Goal: Transaction & Acquisition: Purchase product/service

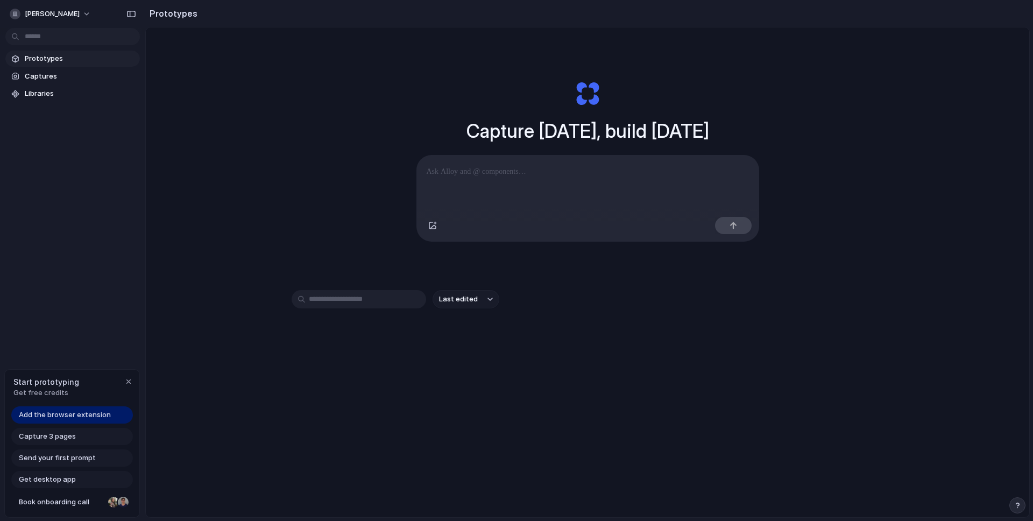
click at [65, 458] on span "Send your first prompt" at bounding box center [57, 457] width 77 height 11
click at [51, 456] on span "Send your first prompt" at bounding box center [57, 457] width 77 height 11
click at [50, 456] on span "Send your first prompt" at bounding box center [57, 457] width 77 height 11
click at [60, 414] on span "Add the browser extension" at bounding box center [65, 414] width 92 height 11
click at [44, 58] on span "Prototypes" at bounding box center [80, 58] width 111 height 11
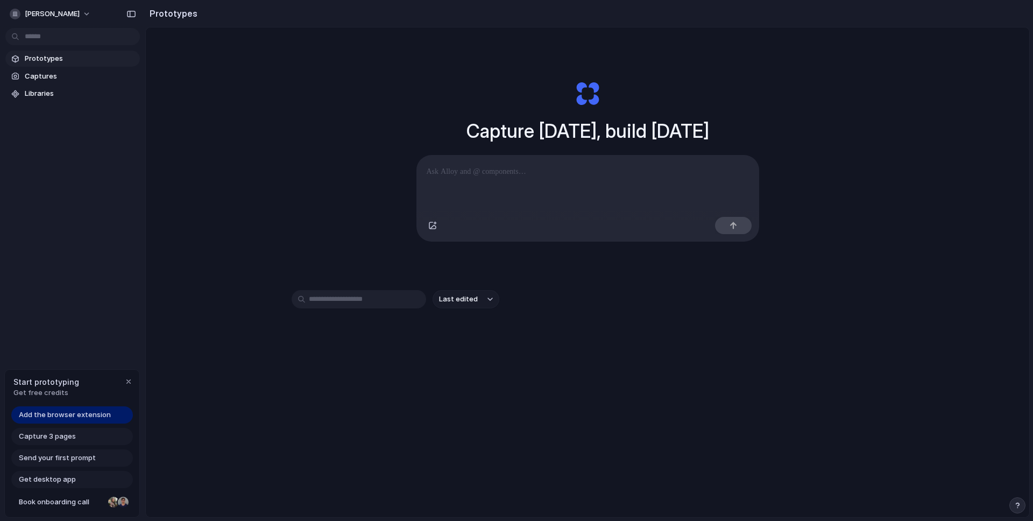
click at [35, 35] on body "[PERSON_NAME] Prototypes Captures Libraries Start prototyping Get free credits …" at bounding box center [516, 260] width 1033 height 521
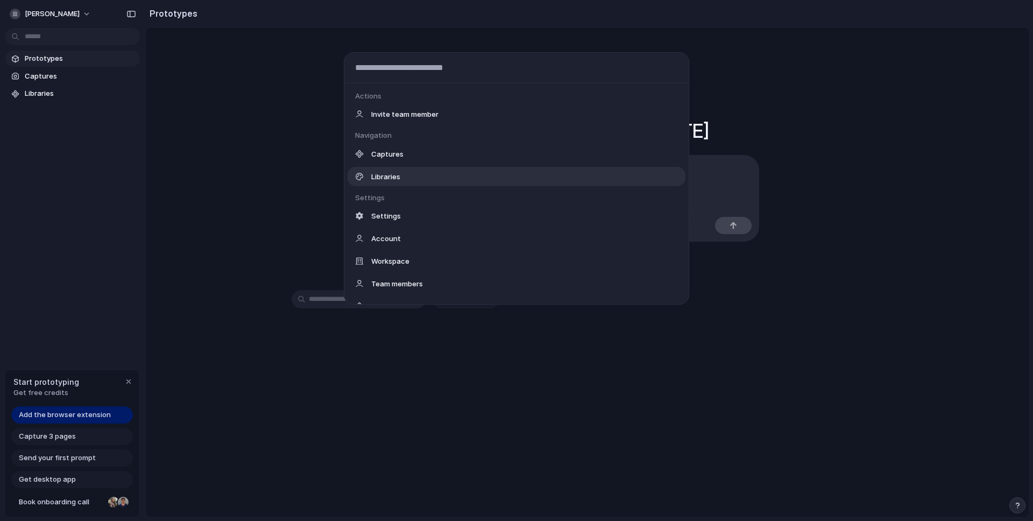
click at [293, 198] on div "Actions Invite team member Navigation Captures Libraries Settings Settings Acco…" at bounding box center [516, 260] width 1033 height 521
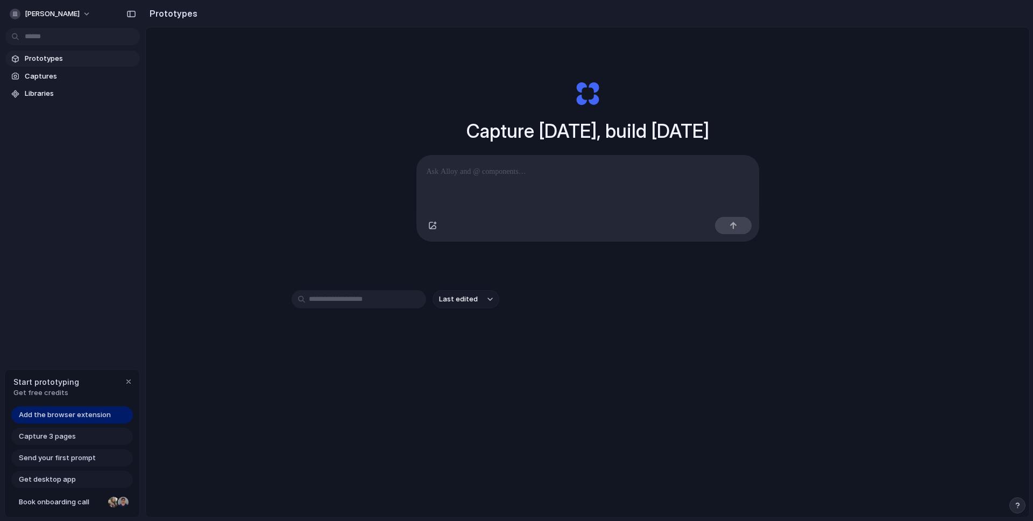
click at [490, 174] on p at bounding box center [587, 171] width 322 height 13
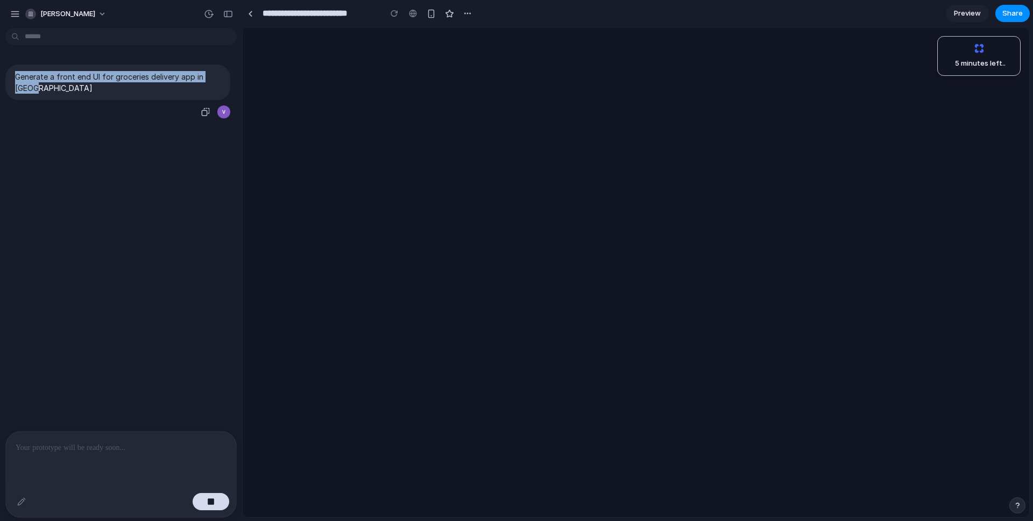
drag, startPoint x: 52, startPoint y: 90, endPoint x: 15, endPoint y: 79, distance: 38.3
click at [15, 79] on p "Generate a front end UI for groceries delivery app in [GEOGRAPHIC_DATA]" at bounding box center [117, 82] width 205 height 23
copy p "Generate a front end UI for groceries delivery app in [GEOGRAPHIC_DATA]"
click at [58, 88] on p "Generate a front end UI for groceries delivery app in [GEOGRAPHIC_DATA]" at bounding box center [117, 82] width 205 height 23
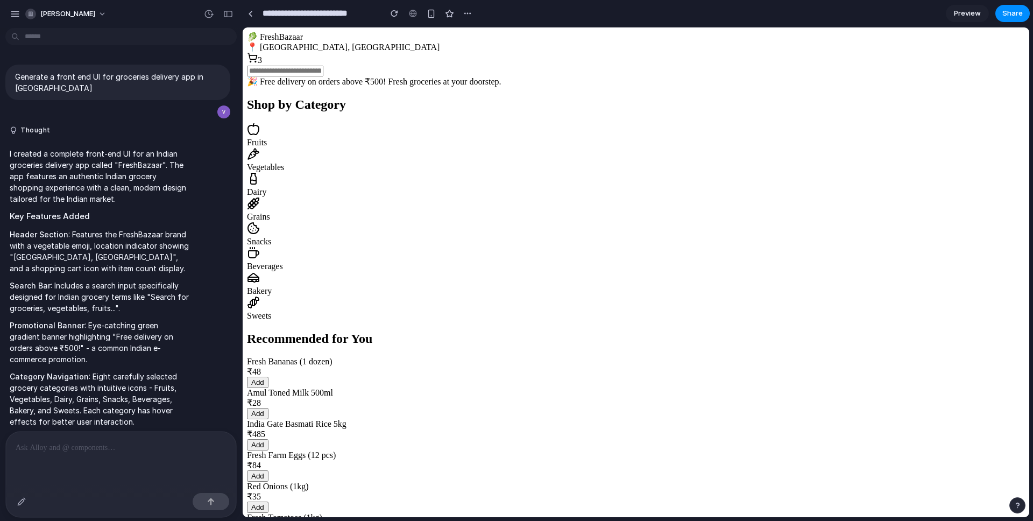
scroll to position [257, 0]
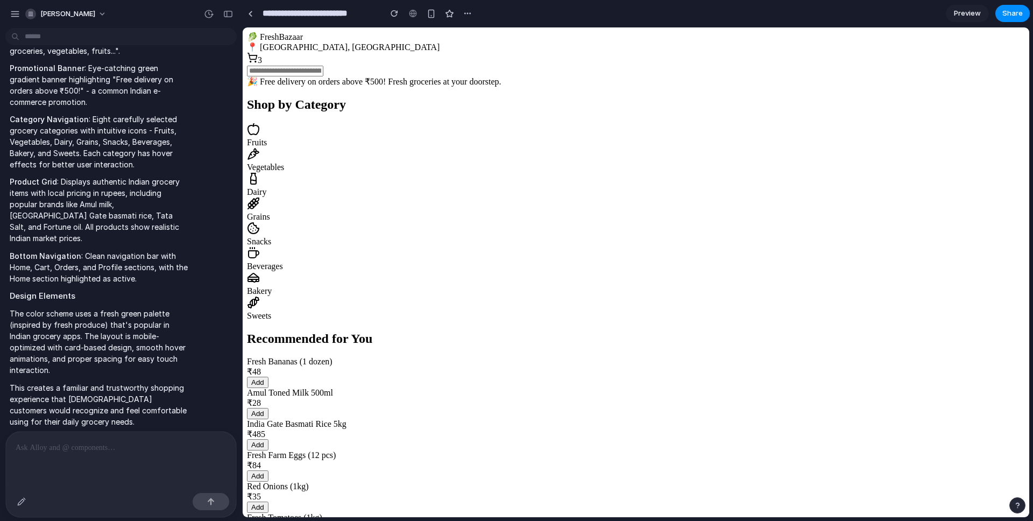
click at [323, 69] on input "text" at bounding box center [285, 71] width 76 height 11
type input "******"
click at [560, 150] on main "🎉 Free delivery on orders above ₹500! Fresh groceries at your doorstep. Shop by…" at bounding box center [636, 341] width 778 height 530
click at [260, 136] on icon at bounding box center [253, 129] width 13 height 13
click at [325, 162] on div at bounding box center [636, 154] width 778 height 15
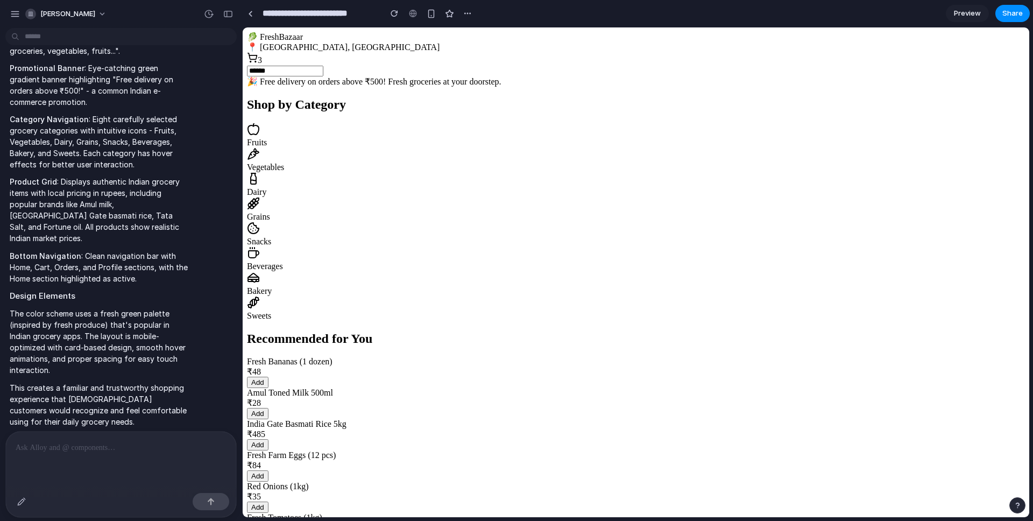
click at [354, 187] on div at bounding box center [636, 179] width 778 height 15
click at [268, 376] on button "Add" at bounding box center [258, 381] width 22 height 11
click at [268, 408] on button "Add" at bounding box center [258, 413] width 22 height 11
click at [434, 419] on div "India Gate Basmati Rice 5kg ₹485 Add" at bounding box center [636, 434] width 778 height 31
click at [393, 15] on div "button" at bounding box center [394, 14] width 8 height 8
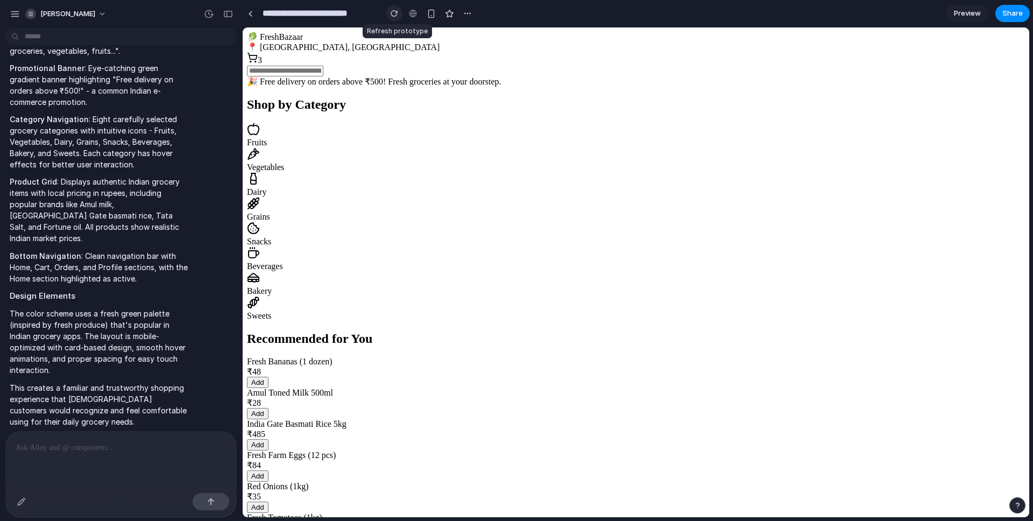
scroll to position [0, 0]
click at [431, 18] on button "button" at bounding box center [431, 13] width 16 height 16
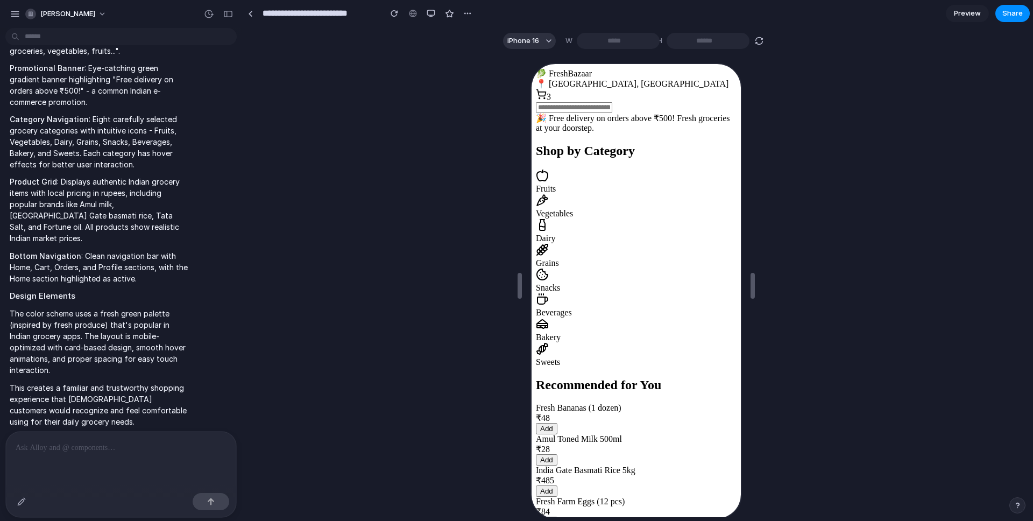
click at [82, 446] on p at bounding box center [121, 447] width 211 height 13
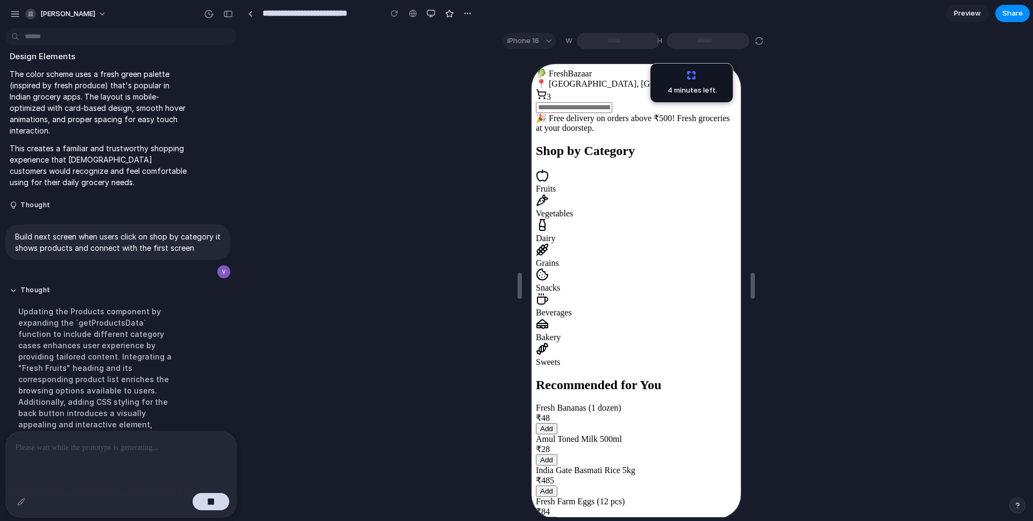
scroll to position [586, 0]
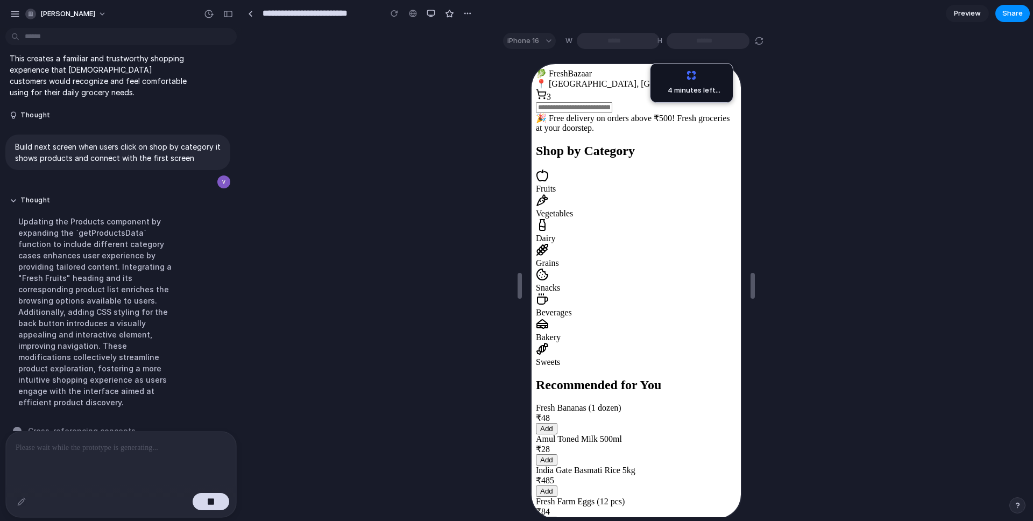
click at [547, 205] on icon at bounding box center [540, 199] width 13 height 13
click at [618, 208] on div at bounding box center [634, 200] width 201 height 15
click at [547, 205] on icon at bounding box center [540, 199] width 13 height 13
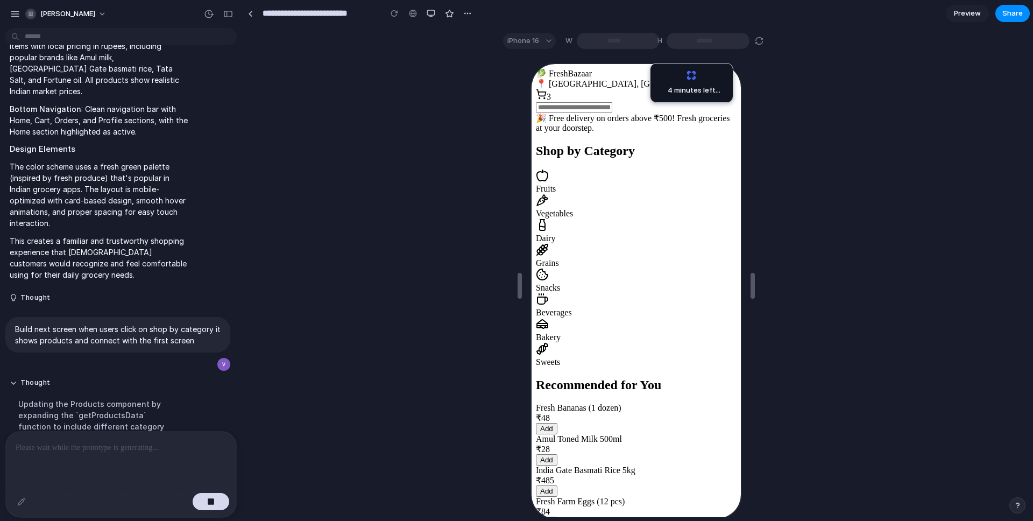
click at [547, 181] on icon at bounding box center [540, 174] width 13 height 13
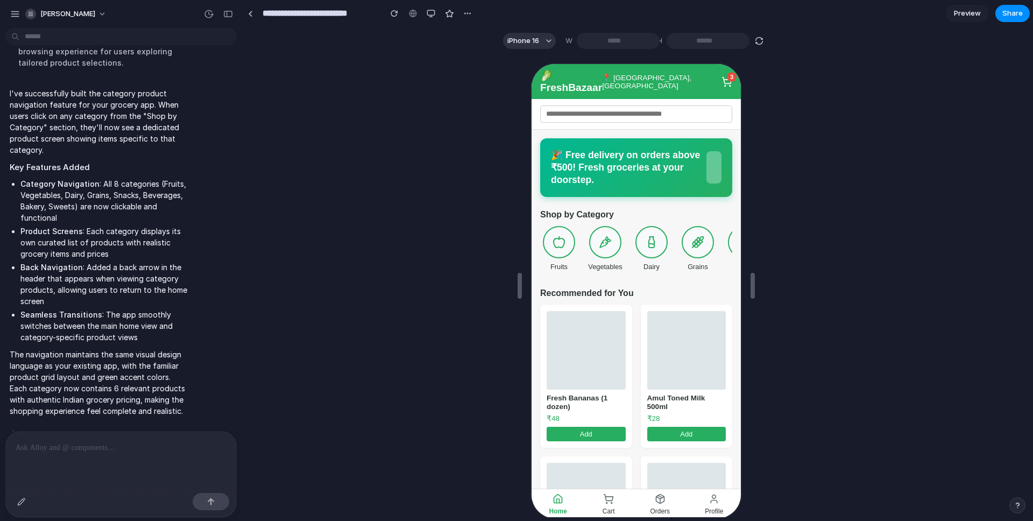
scroll to position [0, 0]
click at [536, 37] on button "iPhone 16" at bounding box center [529, 41] width 53 height 16
click at [560, 242] on div at bounding box center [558, 241] width 34 height 34
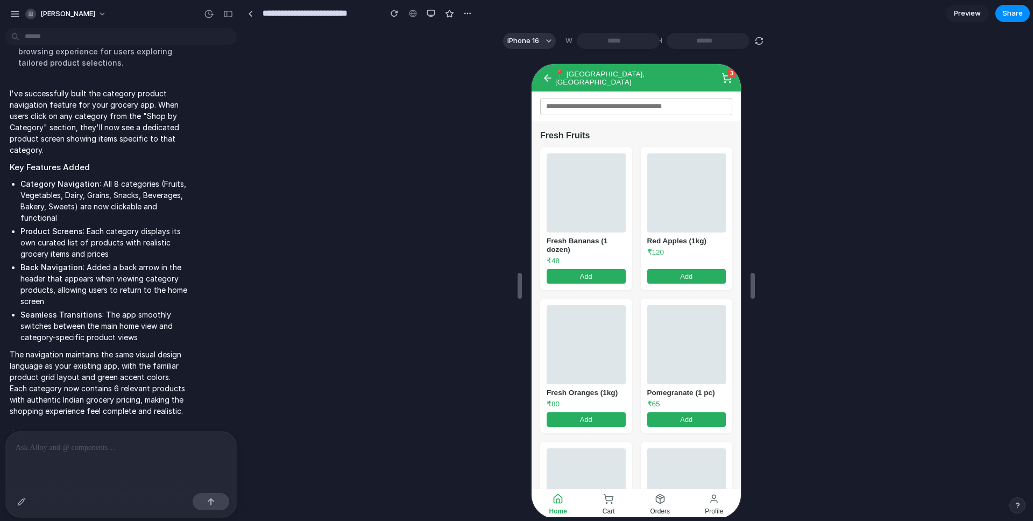
click at [595, 269] on button "Add" at bounding box center [584, 275] width 79 height 15
click at [72, 441] on p at bounding box center [119, 447] width 207 height 13
click at [214, 499] on div "button" at bounding box center [211, 501] width 8 height 8
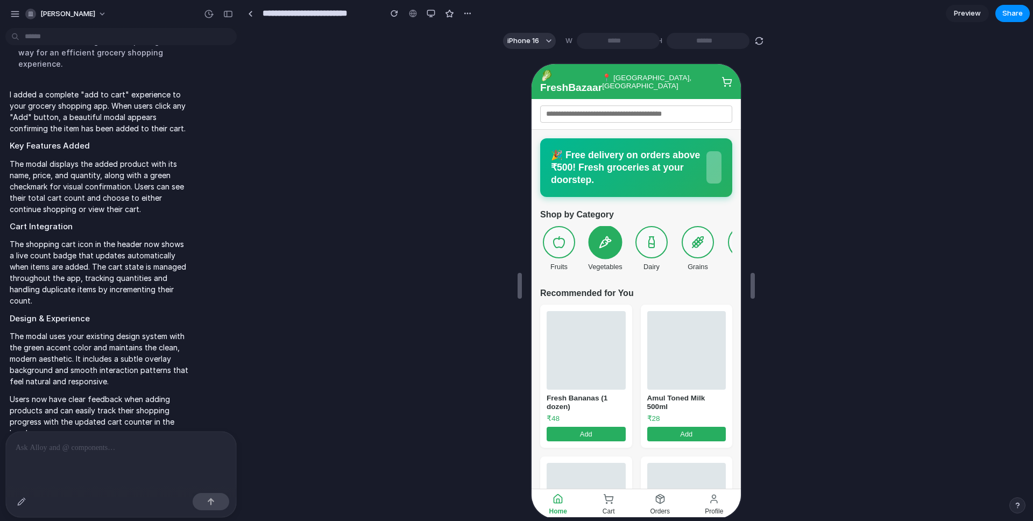
click at [609, 234] on icon at bounding box center [602, 240] width 13 height 13
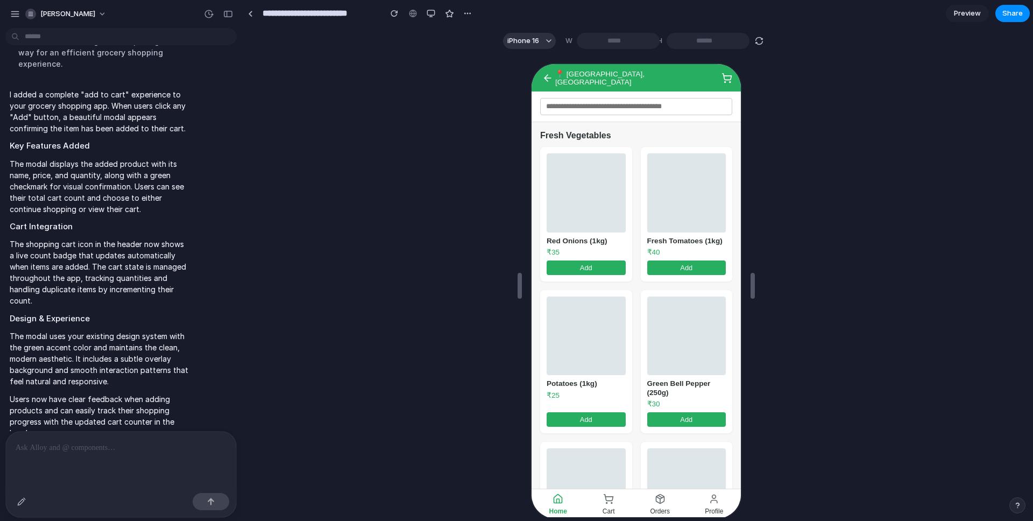
click at [596, 268] on button "Add" at bounding box center [584, 266] width 79 height 15
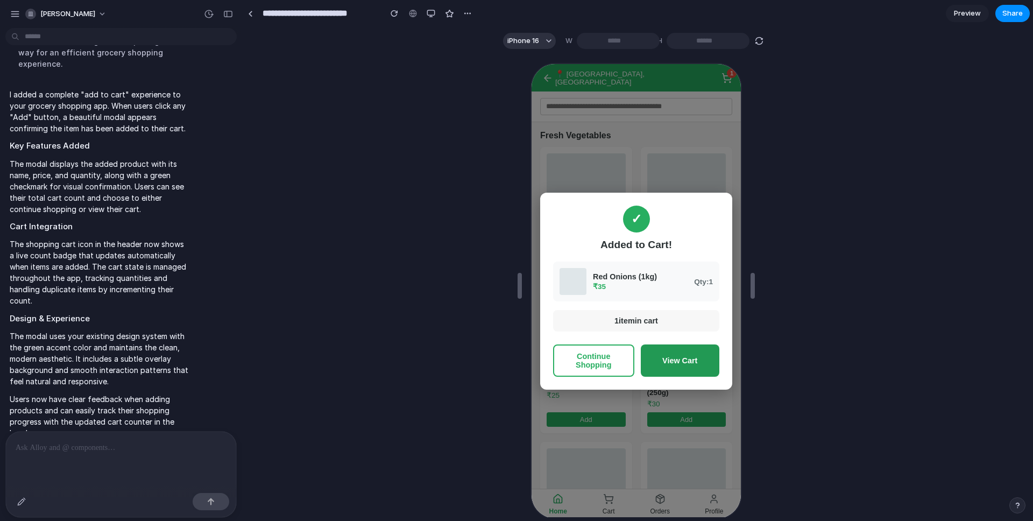
click at [666, 358] on button "View Cart" at bounding box center [678, 359] width 79 height 32
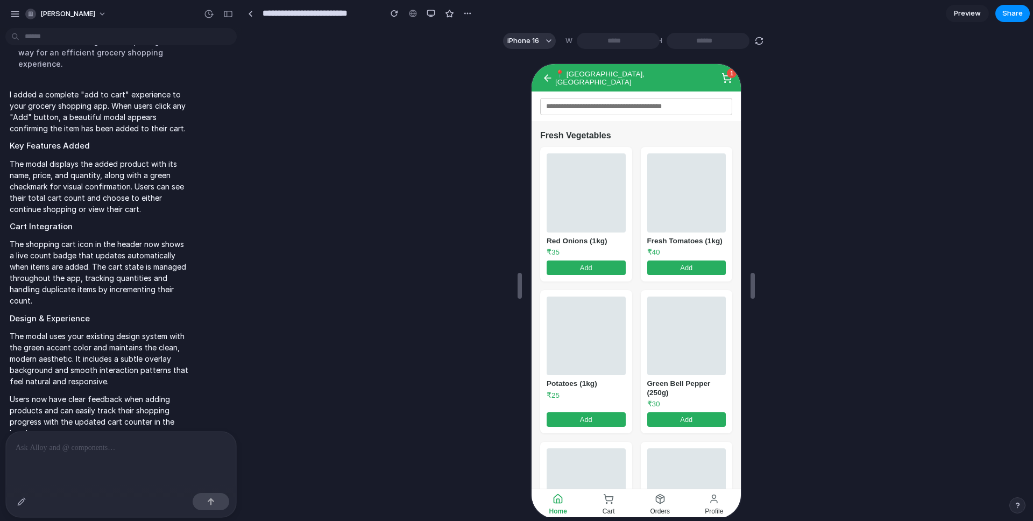
click at [720, 79] on icon at bounding box center [725, 77] width 11 height 11
click at [725, 75] on span "1" at bounding box center [730, 72] width 10 height 10
click at [725, 74] on span "1" at bounding box center [730, 72] width 10 height 10
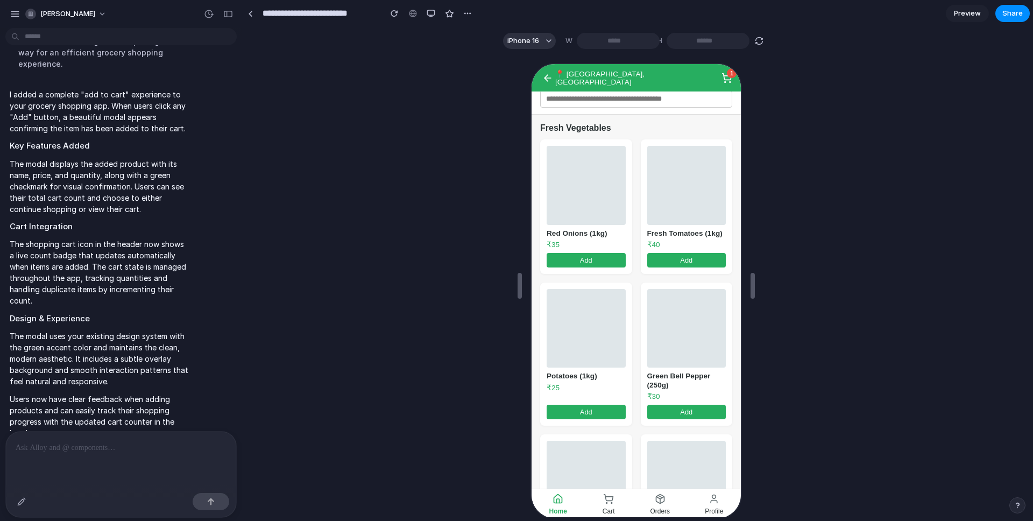
click at [720, 76] on icon at bounding box center [725, 77] width 11 height 11
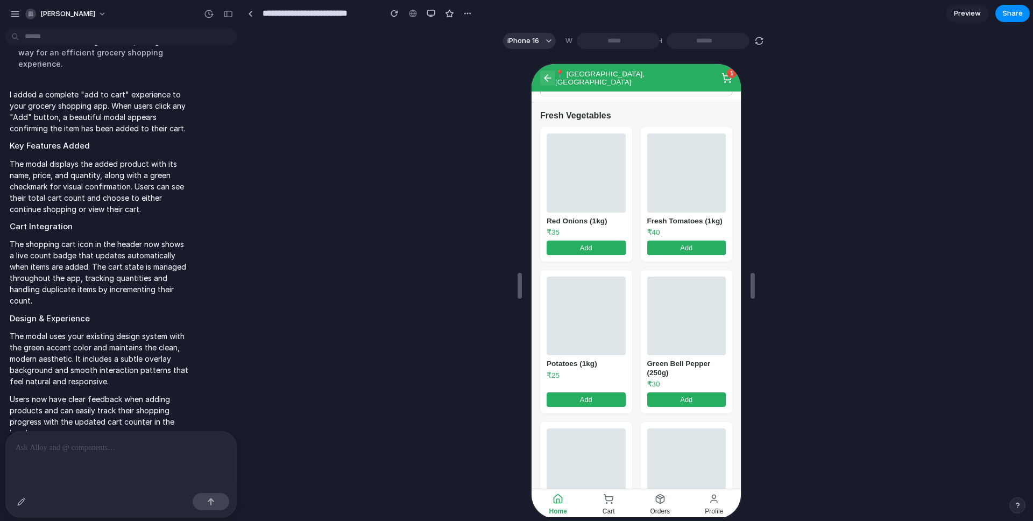
click at [546, 78] on icon at bounding box center [546, 77] width 11 height 11
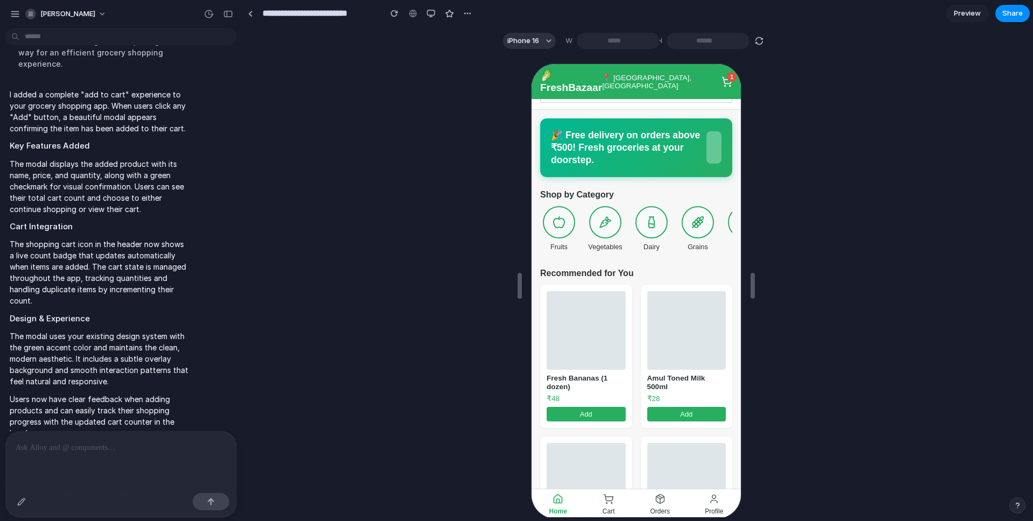
scroll to position [20, 0]
click at [660, 215] on div at bounding box center [650, 220] width 34 height 34
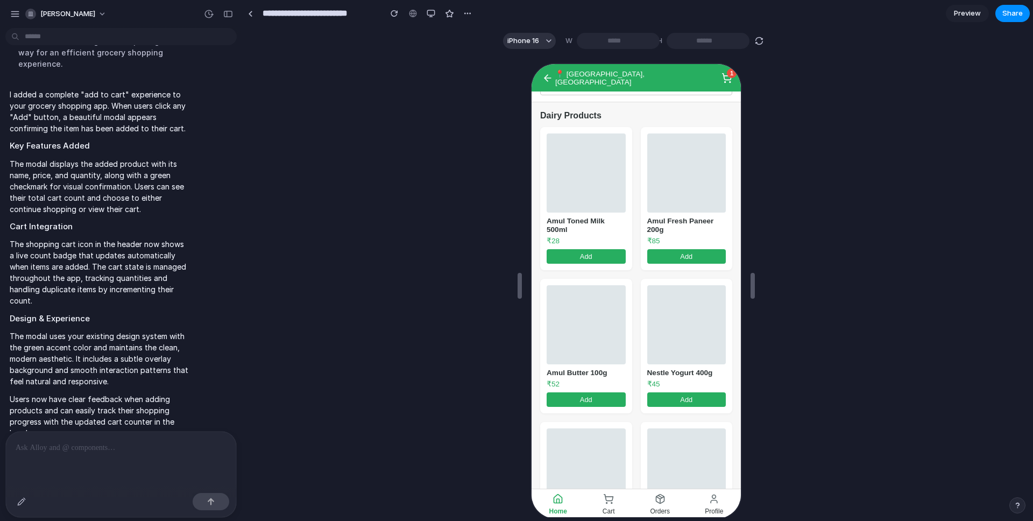
click at [660, 248] on button "Add" at bounding box center [684, 255] width 79 height 15
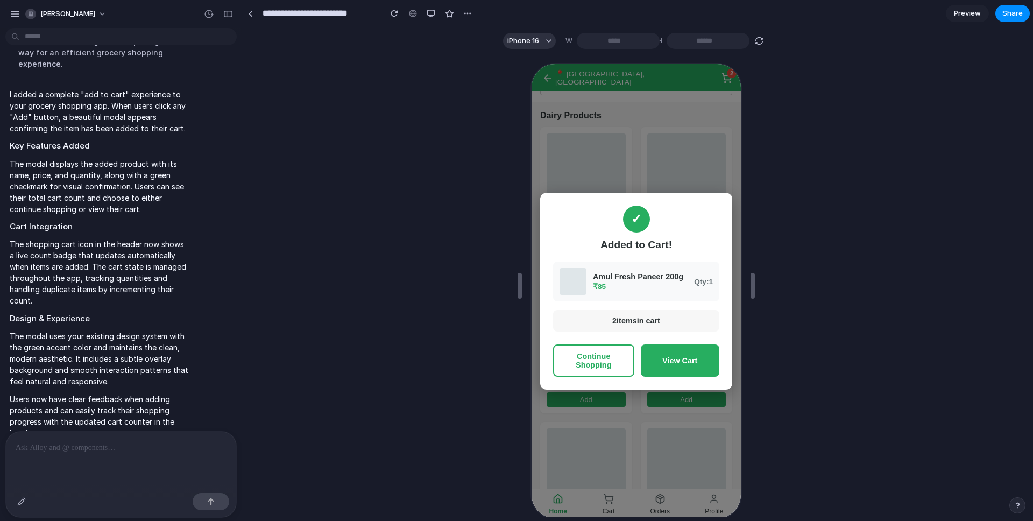
click at [608, 360] on button "Continue Shopping" at bounding box center [591, 359] width 81 height 32
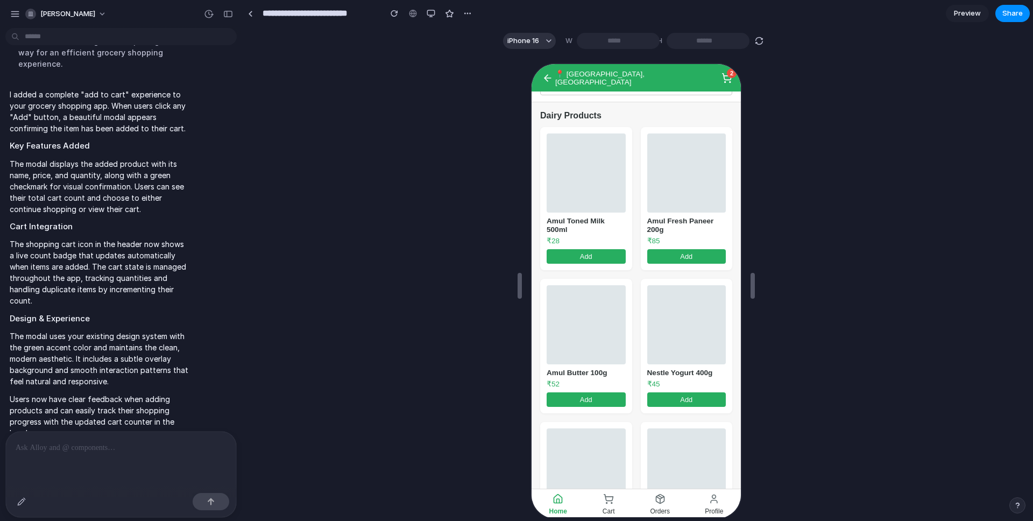
click at [573, 391] on button "Add" at bounding box center [584, 398] width 79 height 15
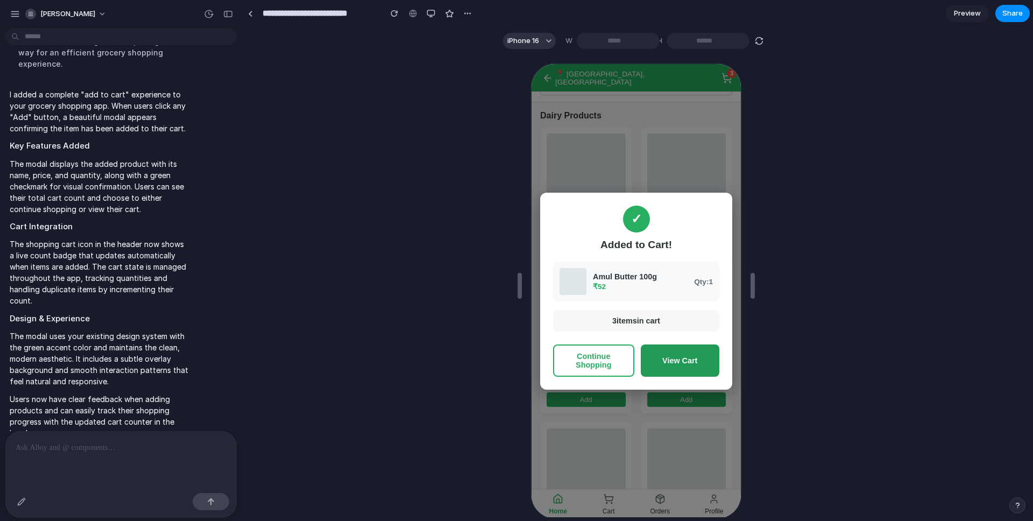
click at [660, 353] on button "View Cart" at bounding box center [678, 359] width 79 height 32
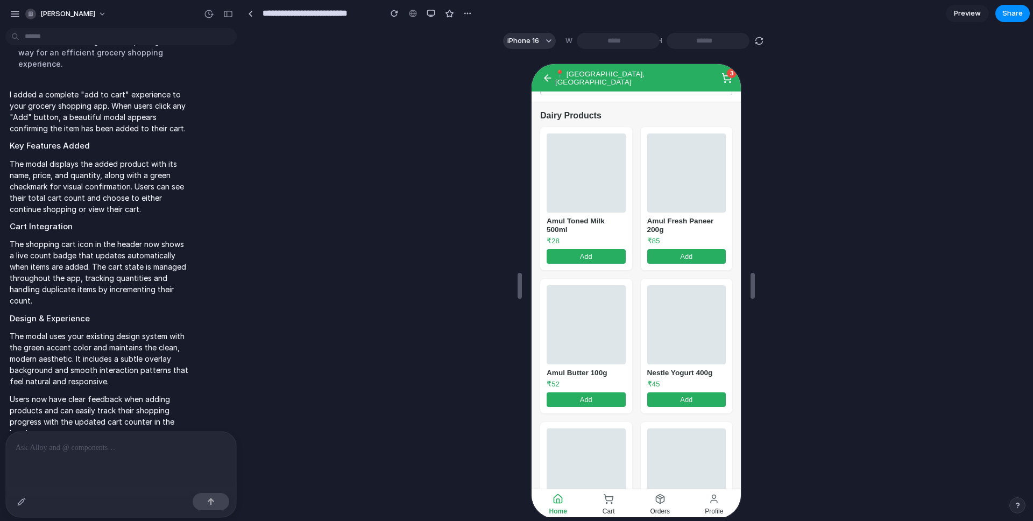
scroll to position [0, 0]
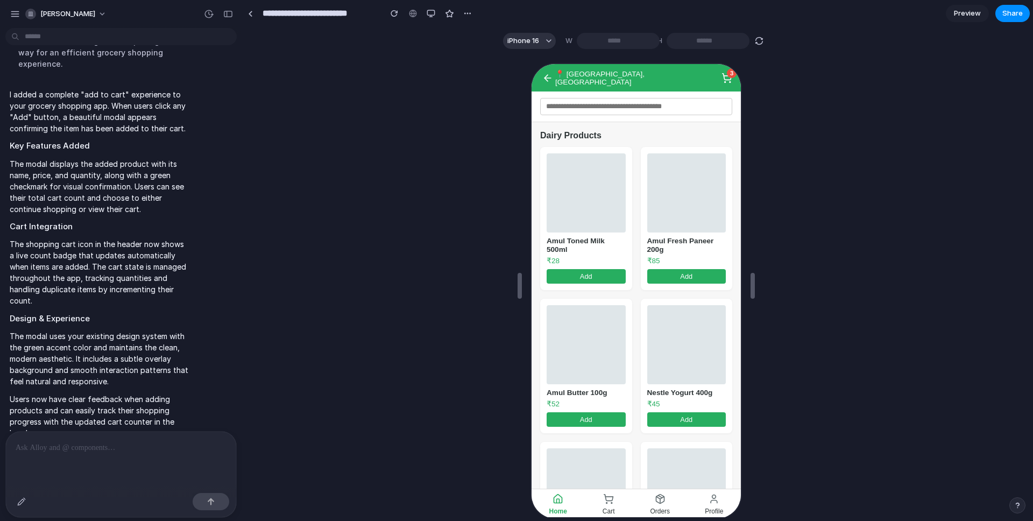
click at [721, 76] on icon at bounding box center [725, 75] width 9 height 6
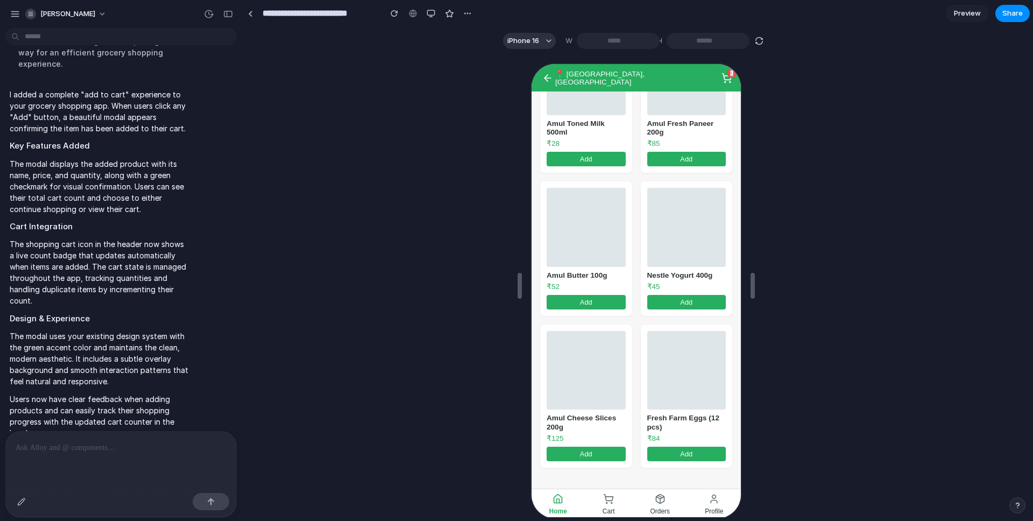
scroll to position [120, 0]
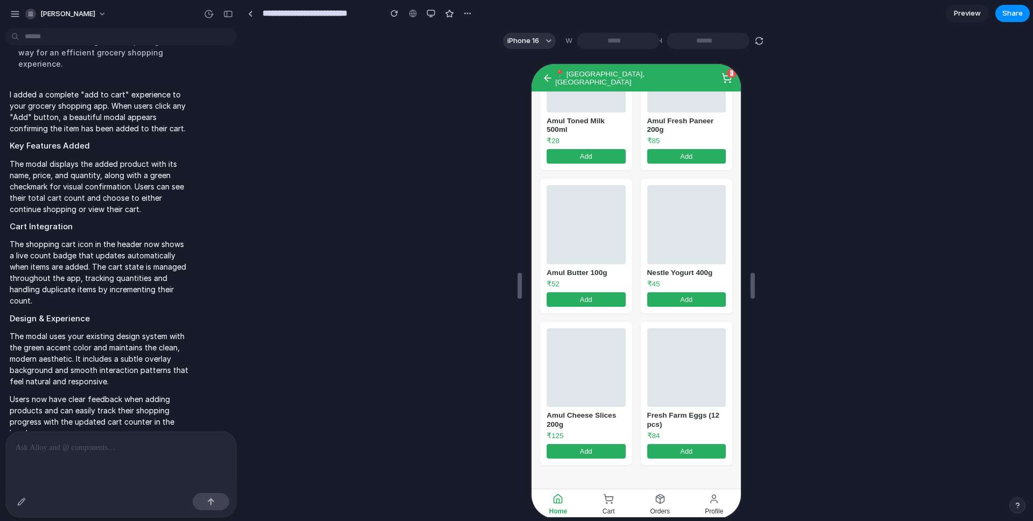
click at [31, 449] on p at bounding box center [119, 447] width 207 height 13
click at [109, 451] on div at bounding box center [121, 459] width 230 height 57
click at [114, 447] on p at bounding box center [119, 447] width 207 height 13
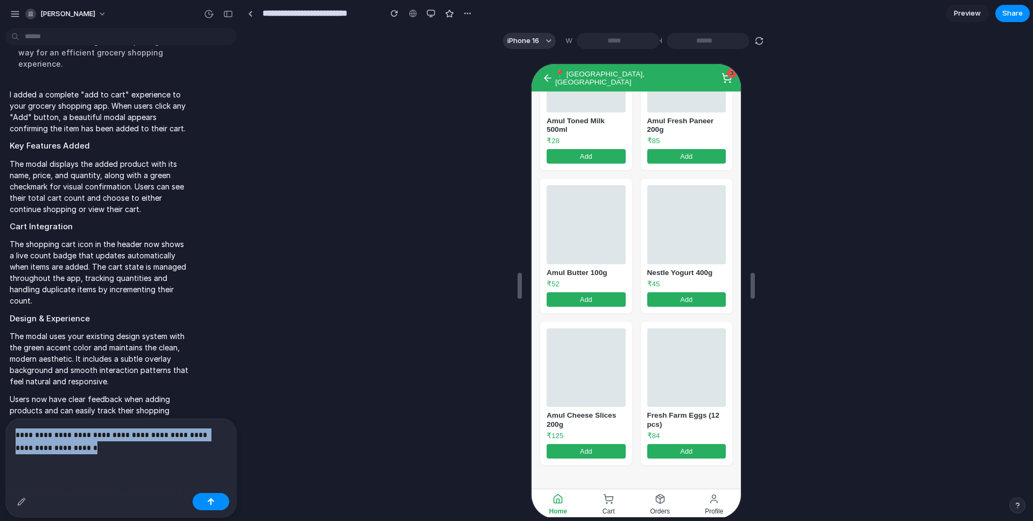
drag, startPoint x: 114, startPoint y: 447, endPoint x: 17, endPoint y: 429, distance: 98.5
click at [17, 429] on p "**********" at bounding box center [119, 441] width 207 height 26
drag, startPoint x: 90, startPoint y: 449, endPoint x: 16, endPoint y: 428, distance: 77.1
click at [16, 428] on p "**********" at bounding box center [119, 441] width 207 height 26
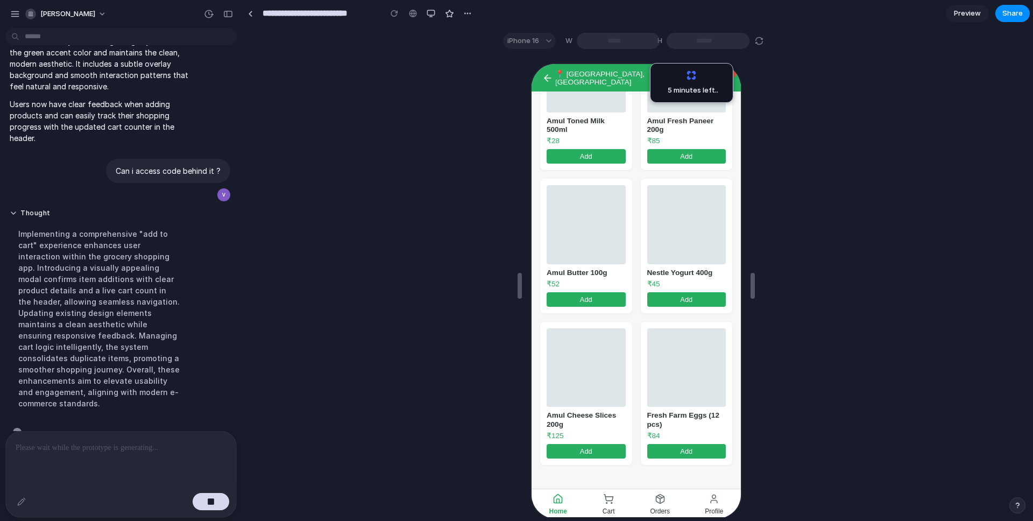
scroll to position [1449, 0]
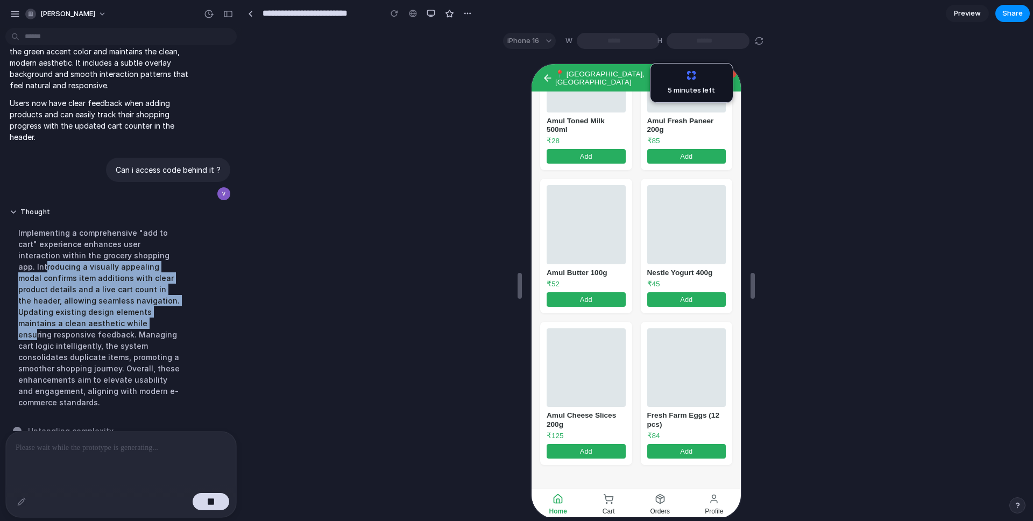
drag, startPoint x: 36, startPoint y: 261, endPoint x: 91, endPoint y: 307, distance: 71.8
click at [91, 307] on div "Implementing a comprehensive "add to cart" experience enhances user interaction…" at bounding box center [100, 318] width 180 height 194
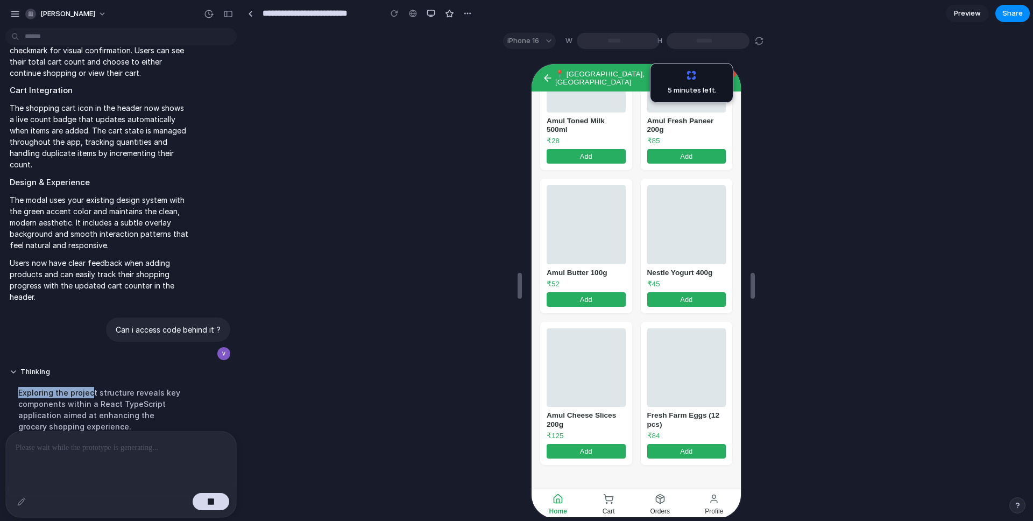
drag, startPoint x: 11, startPoint y: 350, endPoint x: 89, endPoint y: 387, distance: 86.1
click at [89, 387] on div "Exploring the project structure reveals key components within a React TypeScrip…" at bounding box center [100, 409] width 180 height 58
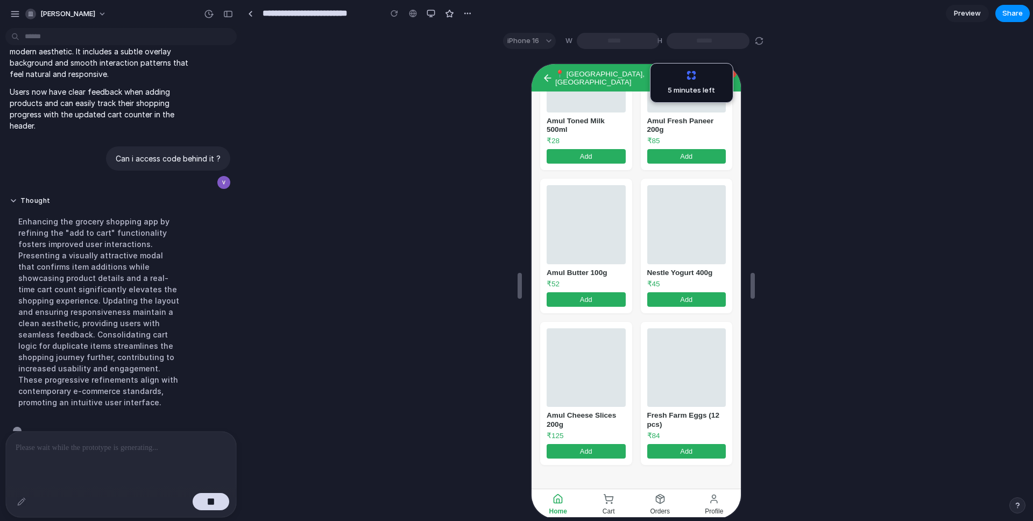
scroll to position [1471, 0]
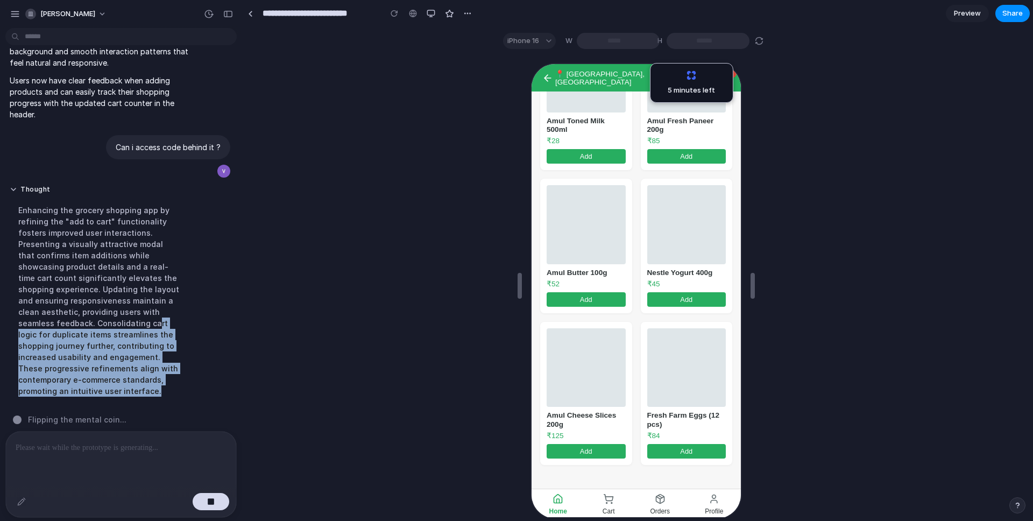
drag, startPoint x: 116, startPoint y: 316, endPoint x: 164, endPoint y: 381, distance: 81.2
click at [164, 381] on div "Enhancing the grocery shopping app by refining the "add to cart" functionality …" at bounding box center [100, 300] width 180 height 205
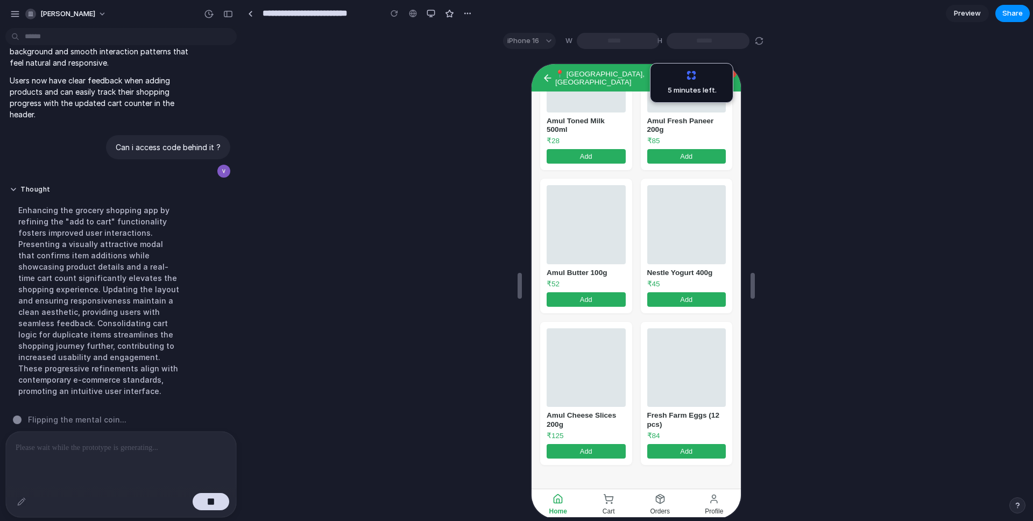
click at [164, 381] on div "Enhancing the grocery shopping app by refining the "add to cart" functionality …" at bounding box center [100, 300] width 180 height 205
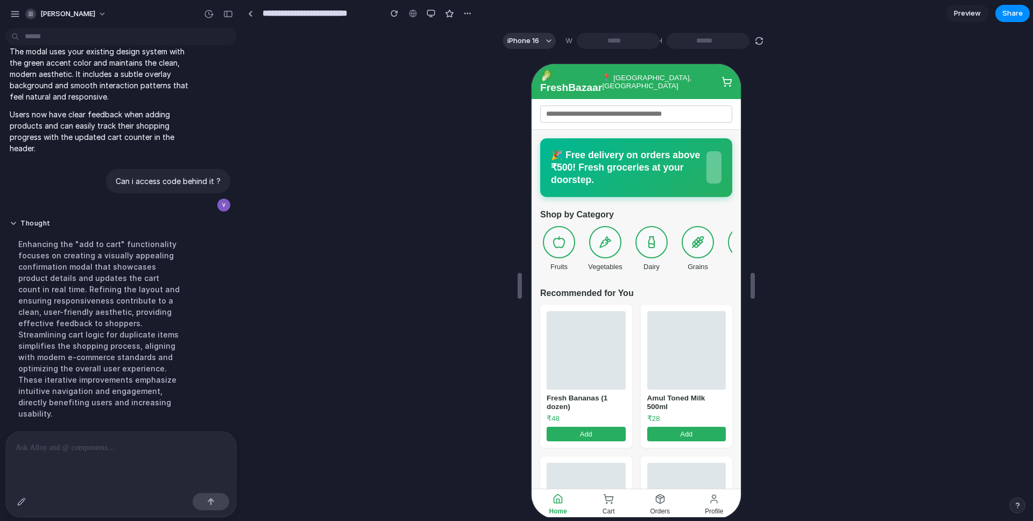
scroll to position [0, 0]
click at [601, 241] on div at bounding box center [604, 241] width 34 height 34
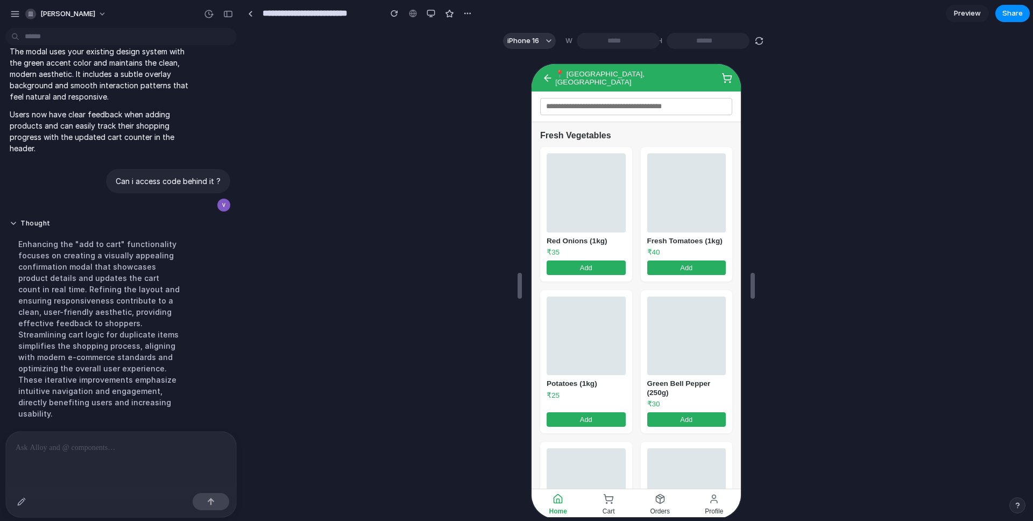
click at [674, 269] on button "Add" at bounding box center [684, 266] width 79 height 15
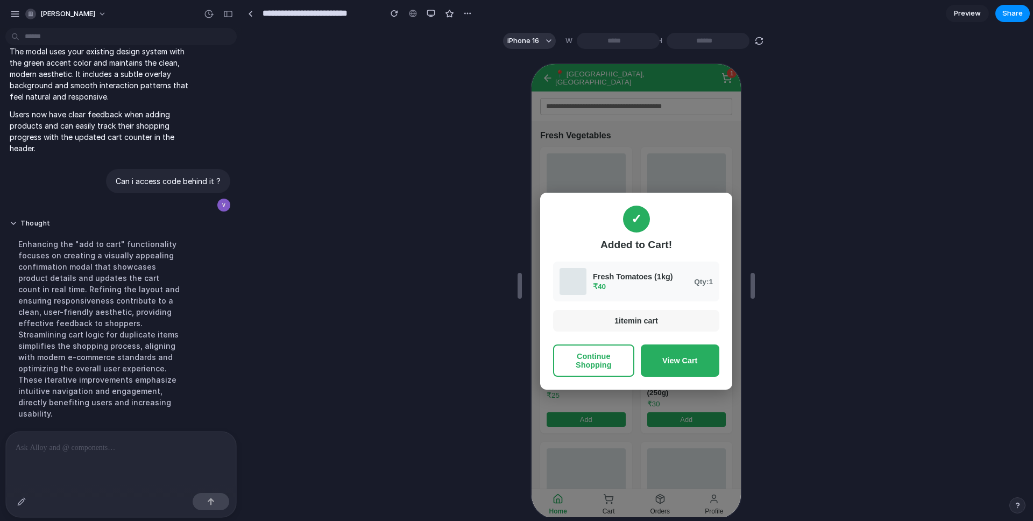
click at [683, 353] on button "View Cart" at bounding box center [678, 359] width 79 height 32
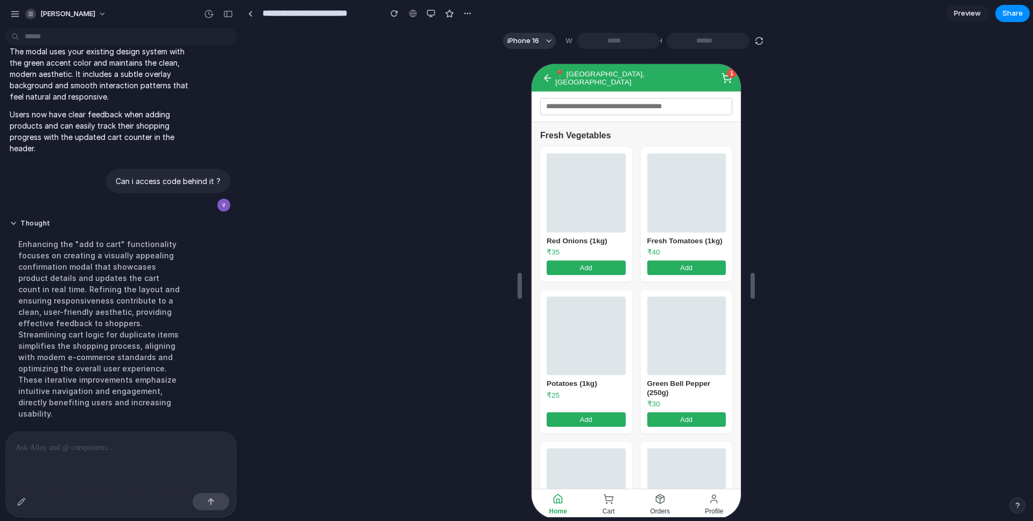
click at [725, 74] on span "1" at bounding box center [730, 72] width 10 height 10
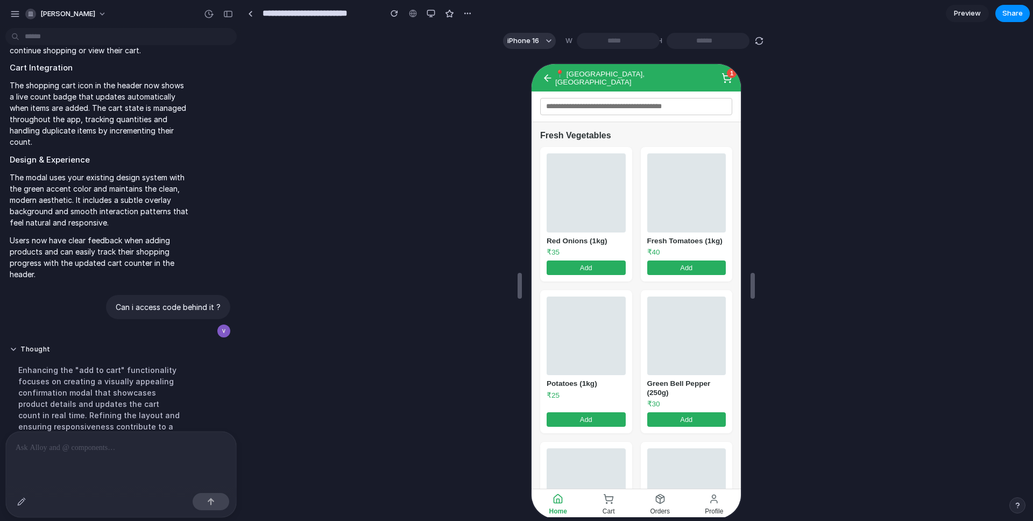
scroll to position [1438, 0]
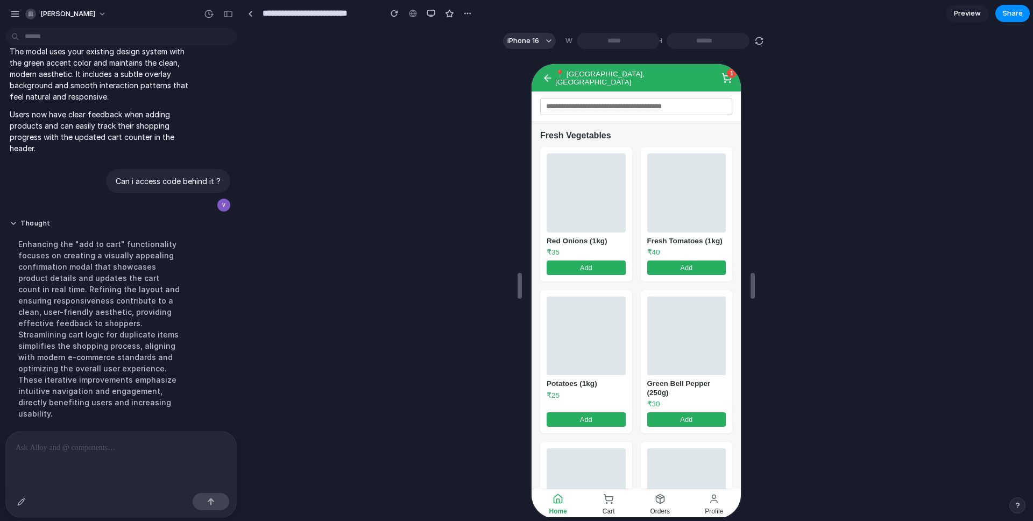
click at [127, 450] on div at bounding box center [121, 459] width 230 height 57
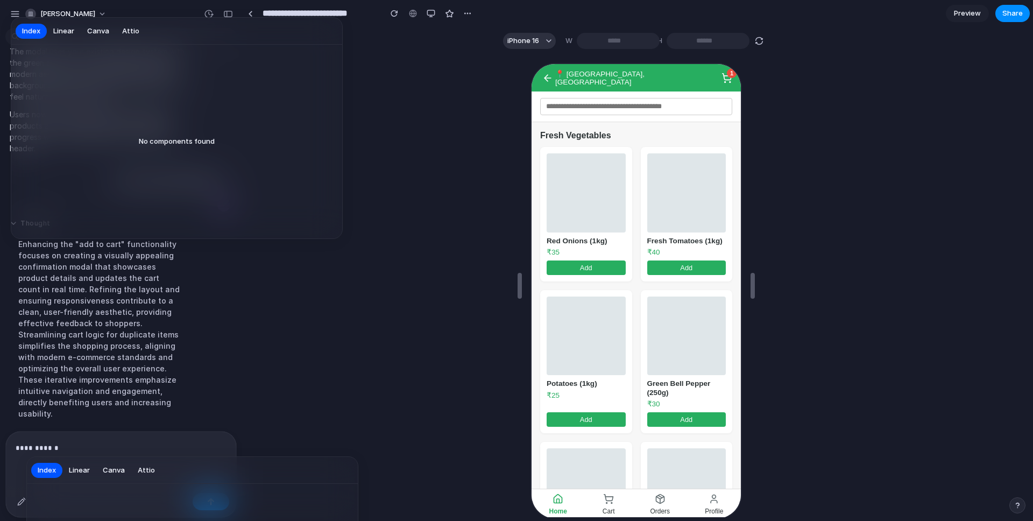
click at [63, 31] on span "Linear" at bounding box center [63, 31] width 21 height 11
click at [94, 31] on span "Canva" at bounding box center [98, 31] width 22 height 11
click at [142, 33] on div "Index Linear Canva Attio" at bounding box center [80, 31] width 134 height 18
click at [133, 32] on span "Attio" at bounding box center [130, 31] width 17 height 11
click at [386, 337] on div at bounding box center [516, 260] width 1033 height 521
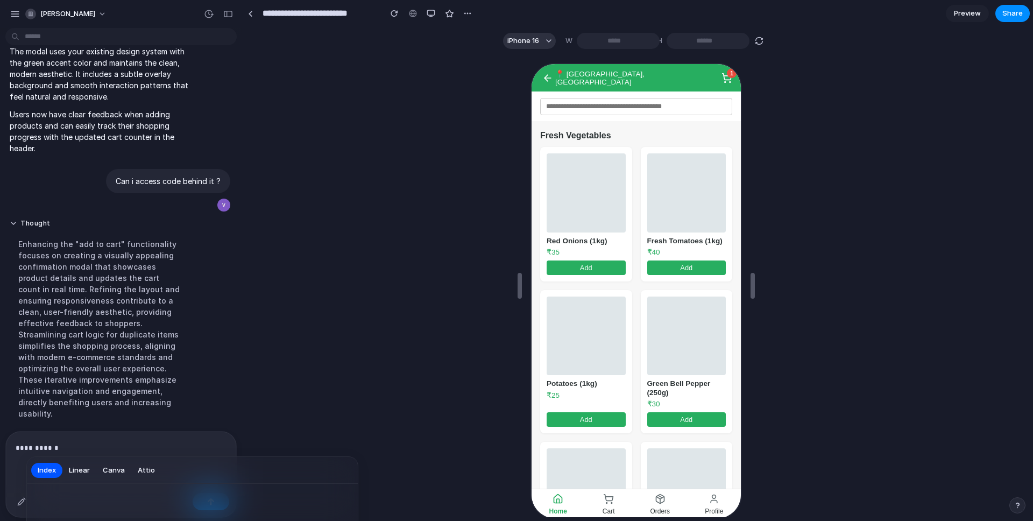
click at [86, 445] on div at bounding box center [516, 260] width 1033 height 521
click at [75, 444] on p "**********" at bounding box center [119, 447] width 207 height 13
click at [250, 13] on div at bounding box center [250, 14] width 5 height 6
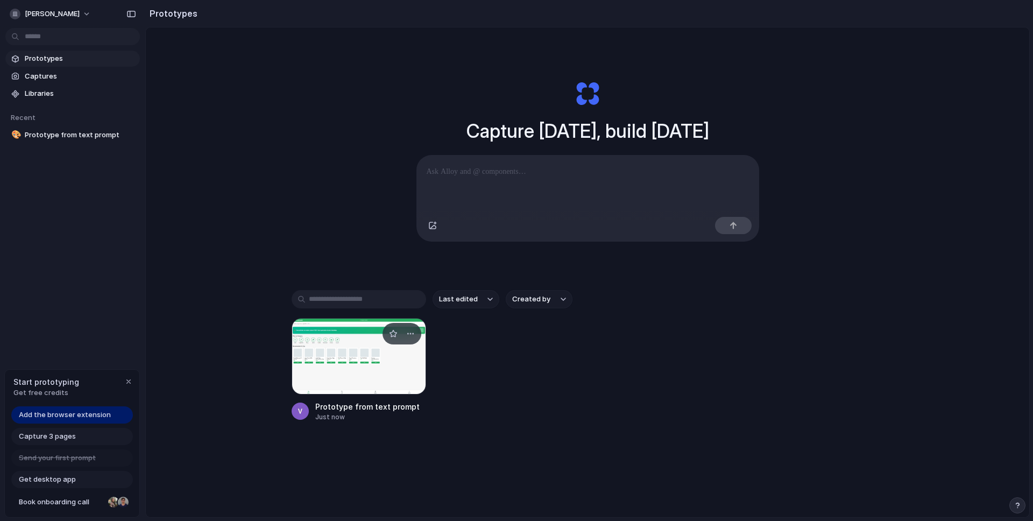
click at [378, 381] on div at bounding box center [358, 356] width 134 height 76
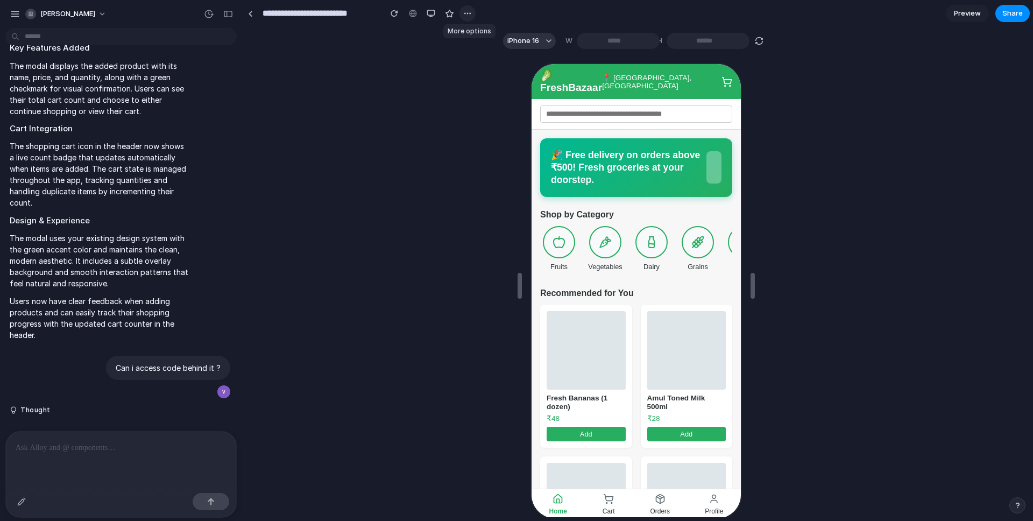
click at [468, 12] on div "button" at bounding box center [467, 13] width 9 height 9
click at [417, 56] on div "Duplicate Delete" at bounding box center [516, 260] width 1033 height 521
click at [976, 17] on span "Preview" at bounding box center [967, 13] width 27 height 11
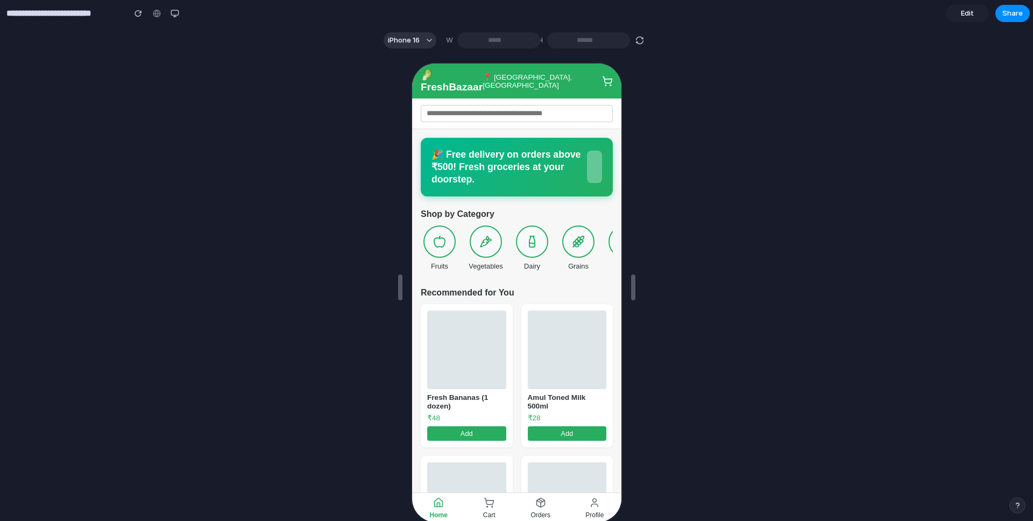
click at [966, 18] on span "Edit" at bounding box center [967, 13] width 13 height 11
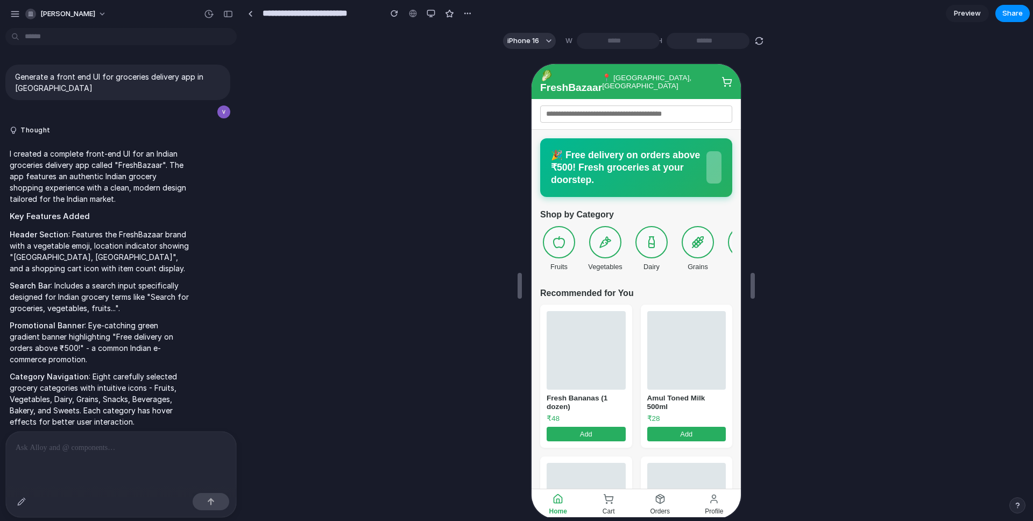
scroll to position [1251, 0]
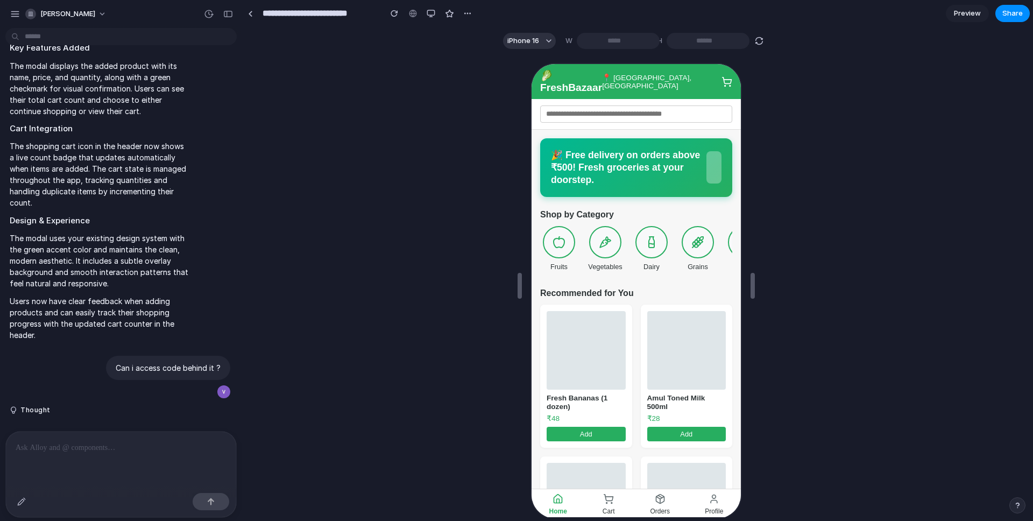
click at [543, 137] on section "🎉 Free delivery on orders above ₹500! Fresh groceries at your doorstep." at bounding box center [634, 166] width 192 height 59
click at [250, 14] on div at bounding box center [250, 14] width 5 height 6
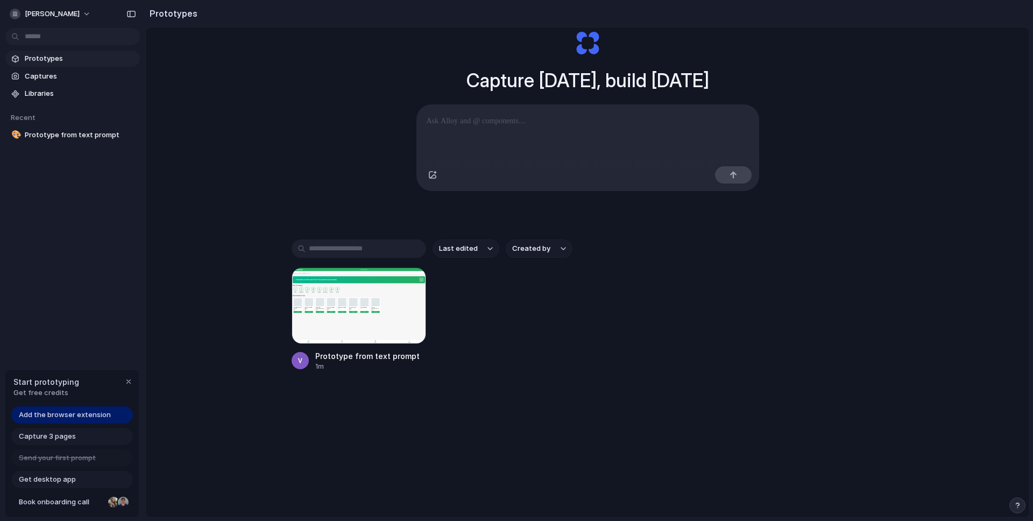
scroll to position [57, 0]
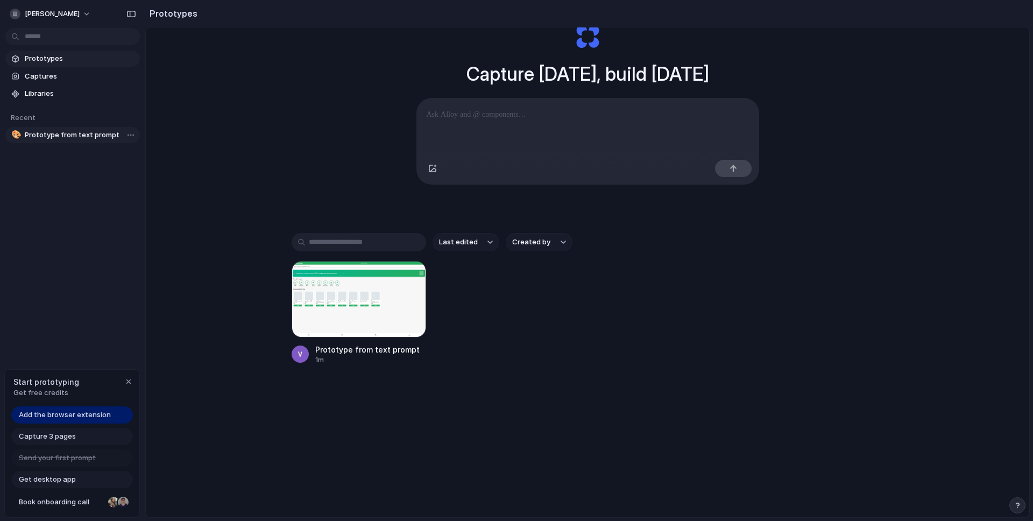
click at [97, 135] on span "Prototype from text prompt" at bounding box center [80, 135] width 111 height 11
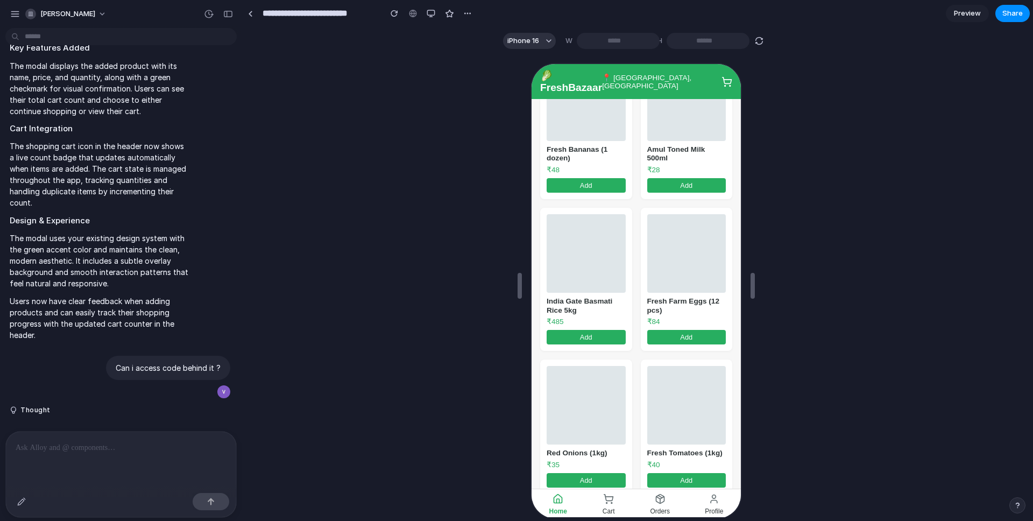
scroll to position [288, 0]
